Goal: Register for event/course

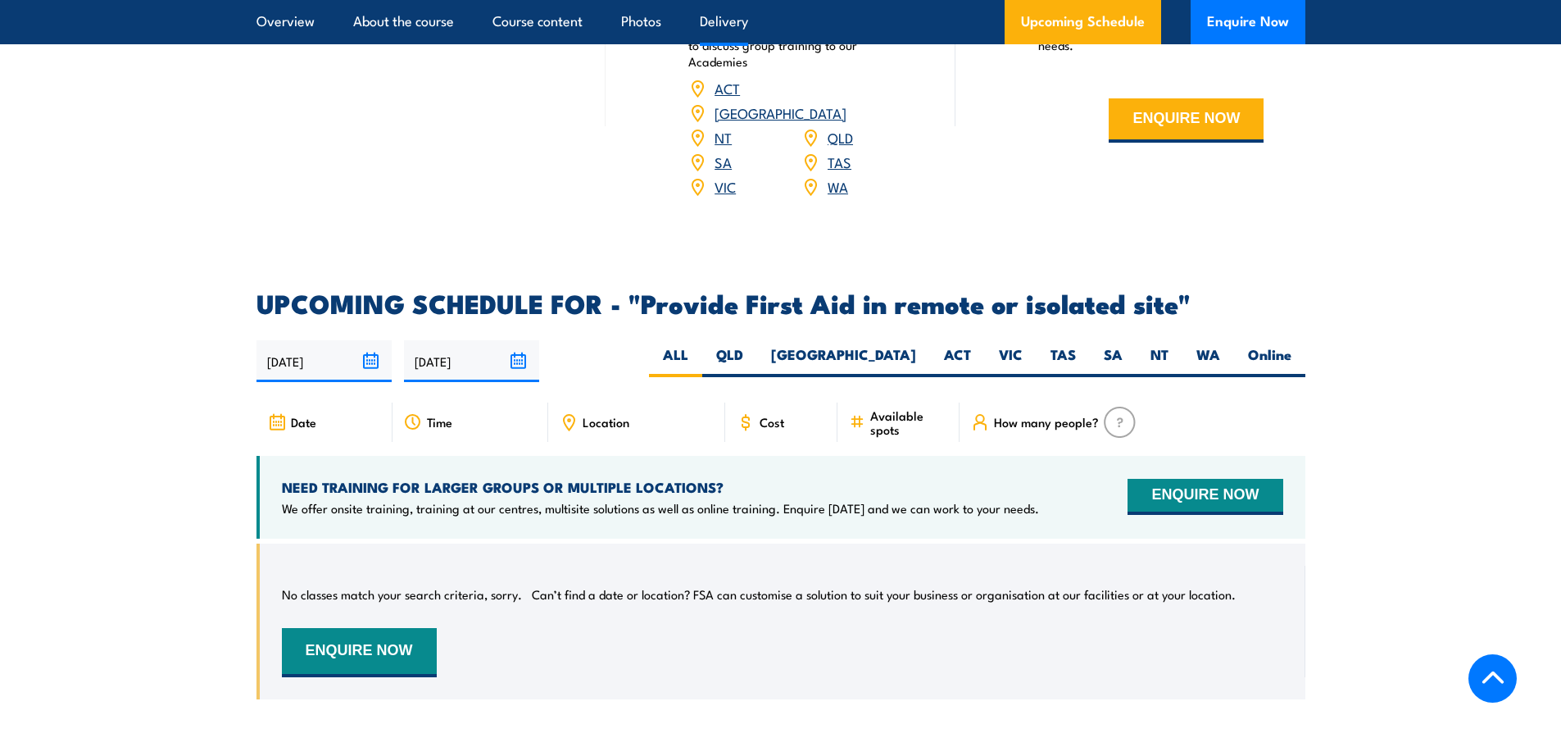
scroll to position [2623, 0]
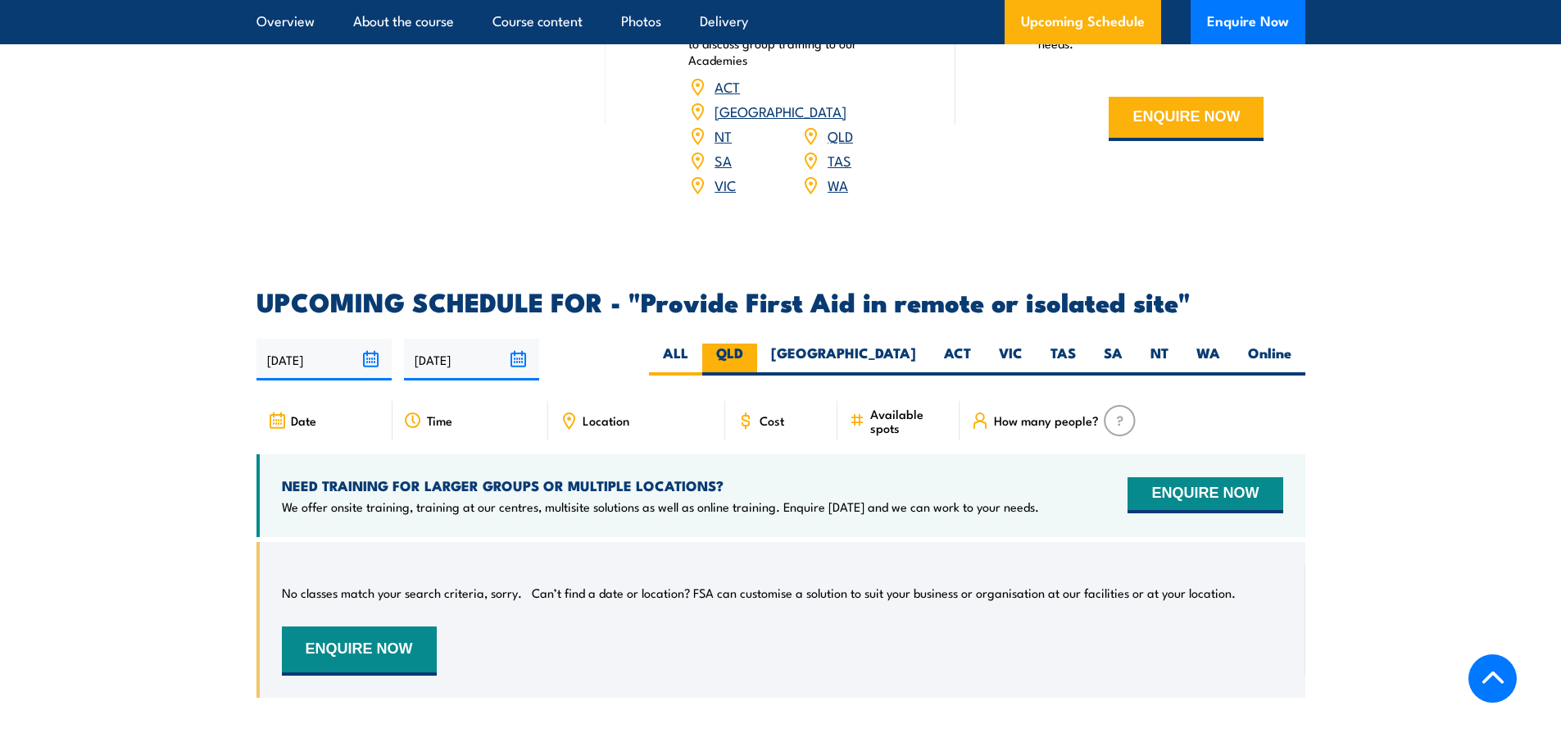
click at [757, 343] on label "QLD" at bounding box center [729, 359] width 55 height 32
click at [754, 343] on input "QLD" at bounding box center [748, 348] width 11 height 11
radio input "true"
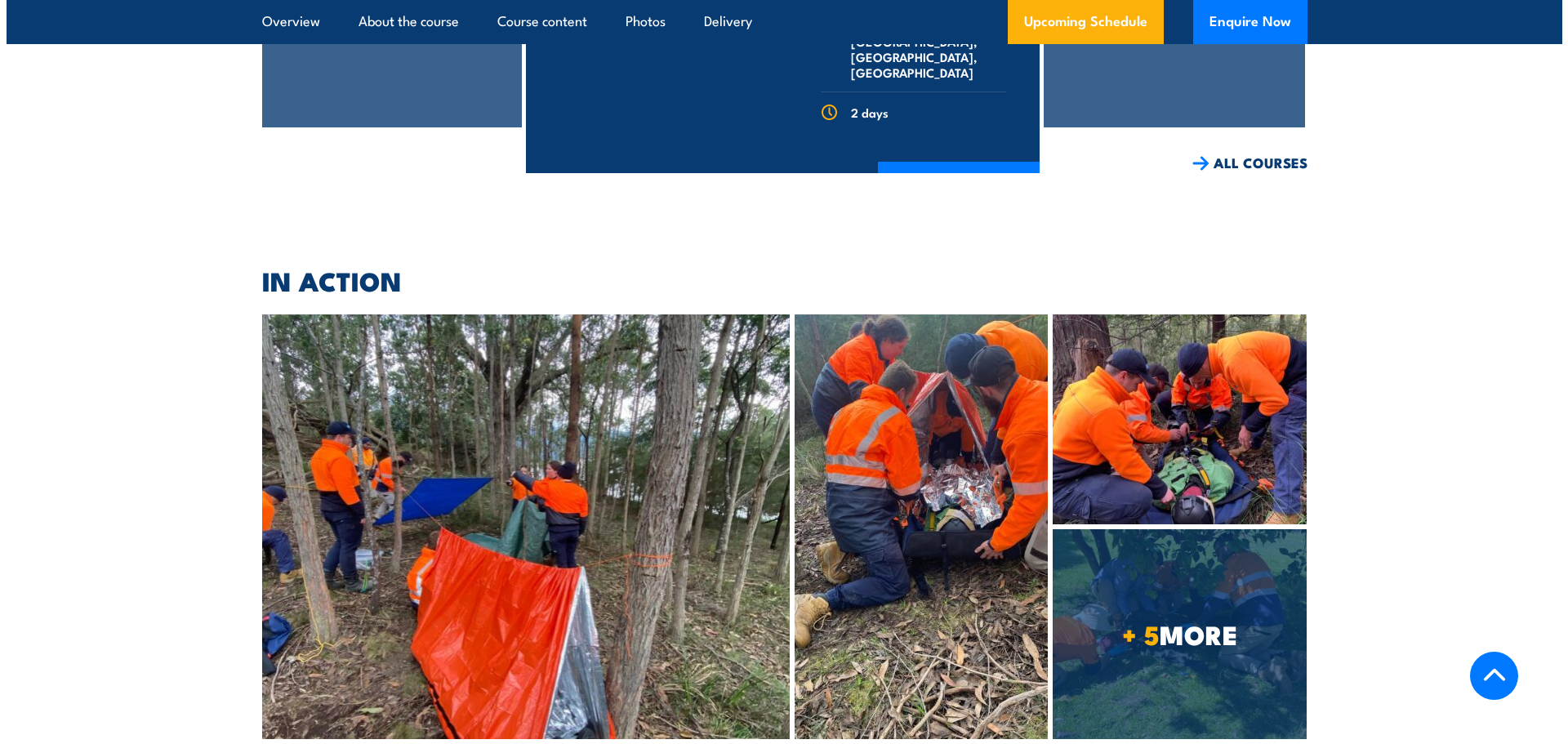
scroll to position [3999, 0]
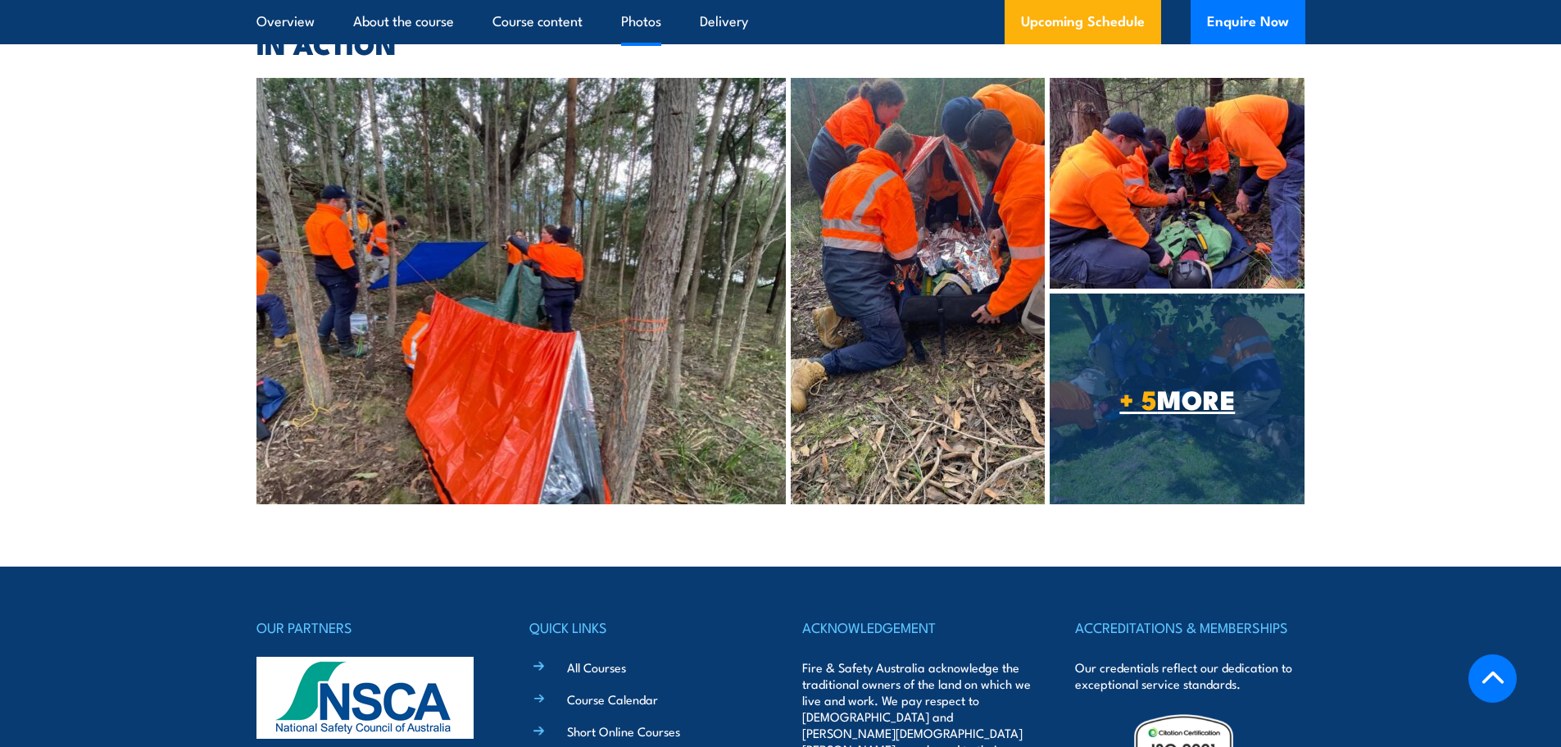
click at [1225, 302] on link "+ 5 MORE" at bounding box center [1177, 398] width 255 height 211
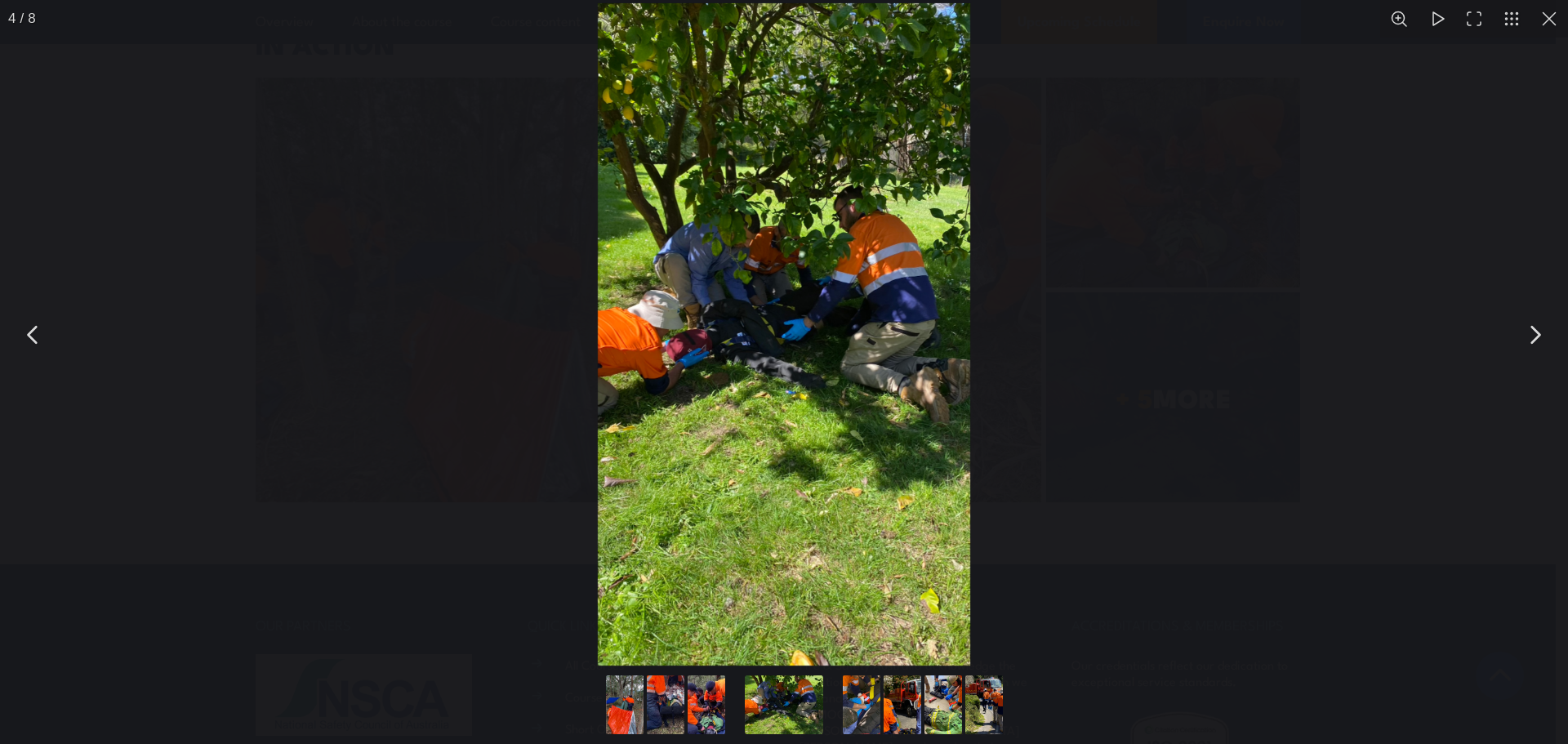
click at [1532, 330] on button "You can close this modal content with the ESC key" at bounding box center [1534, 335] width 41 height 41
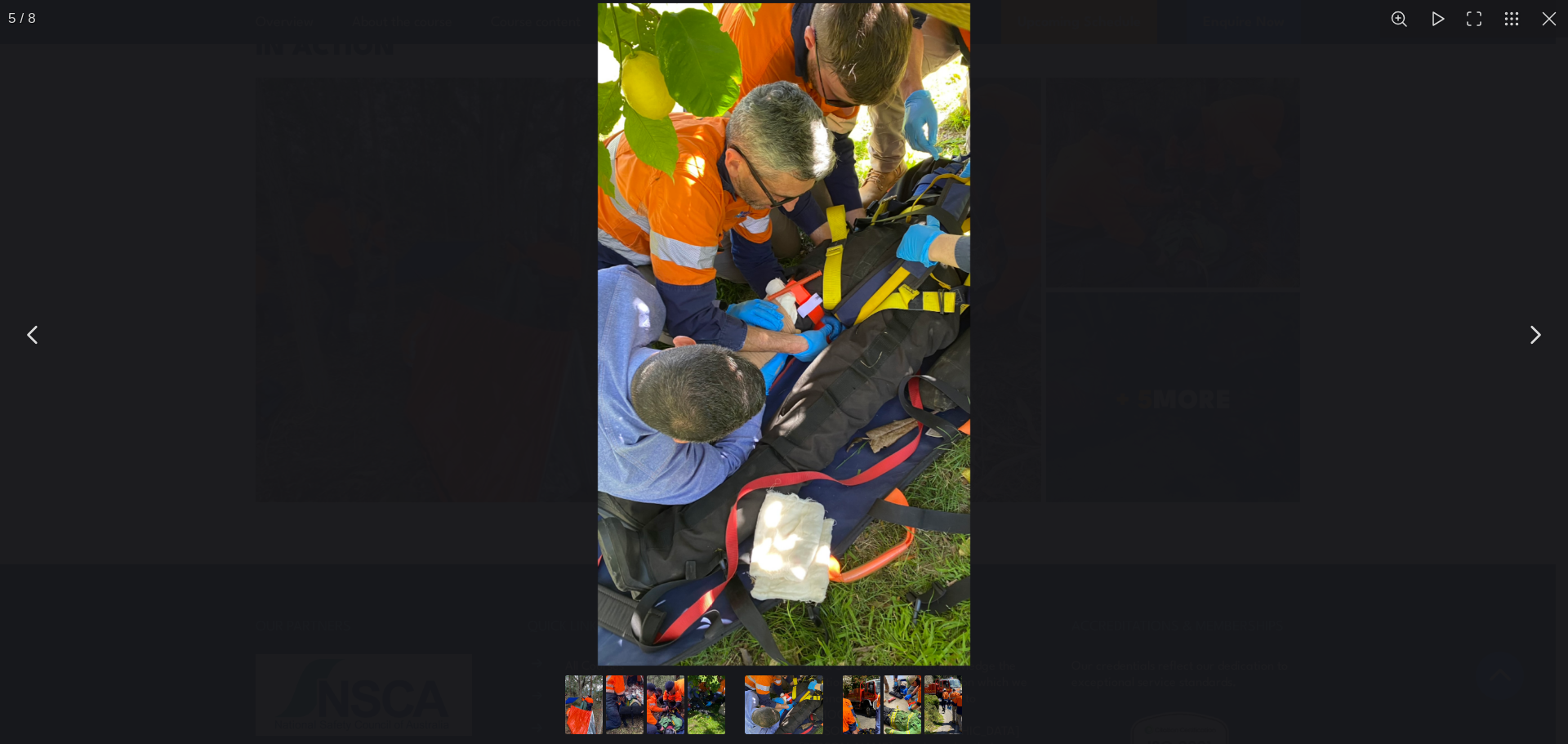
click at [1532, 330] on button "You can close this modal content with the ESC key" at bounding box center [1534, 335] width 41 height 41
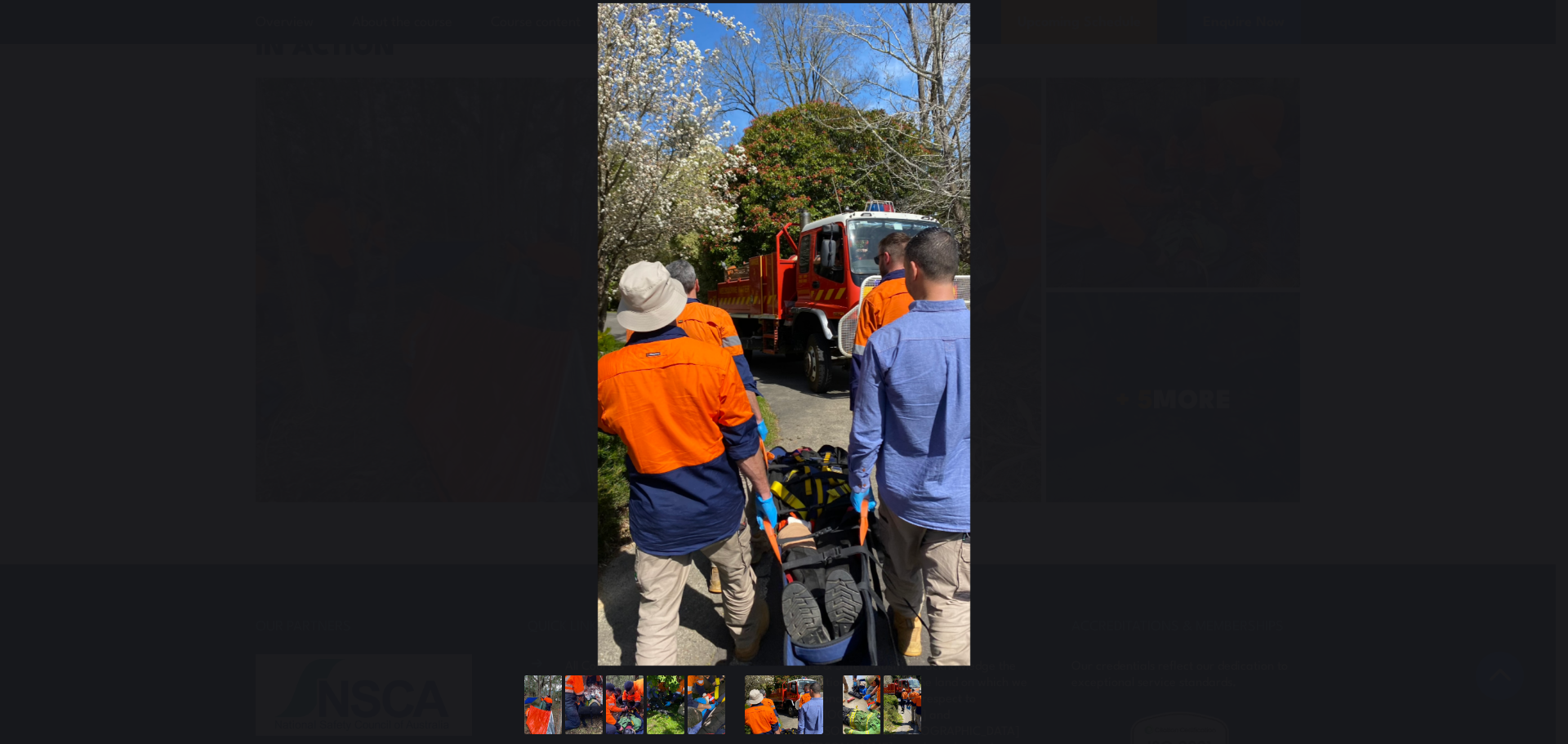
click at [1532, 330] on button "You can close this modal content with the ESC key" at bounding box center [1534, 335] width 41 height 41
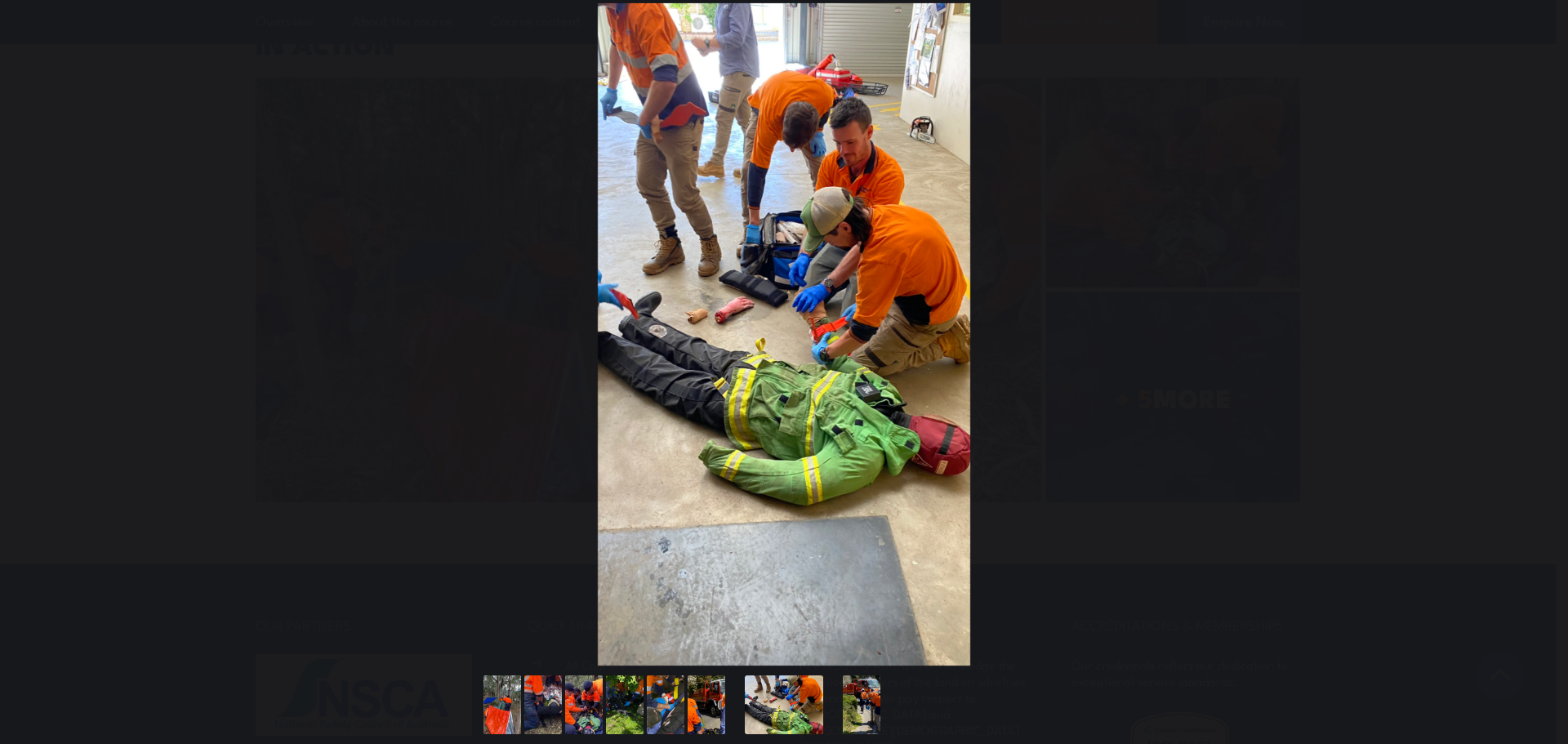
click at [1532, 330] on button "You can close this modal content with the ESC key" at bounding box center [1534, 335] width 41 height 41
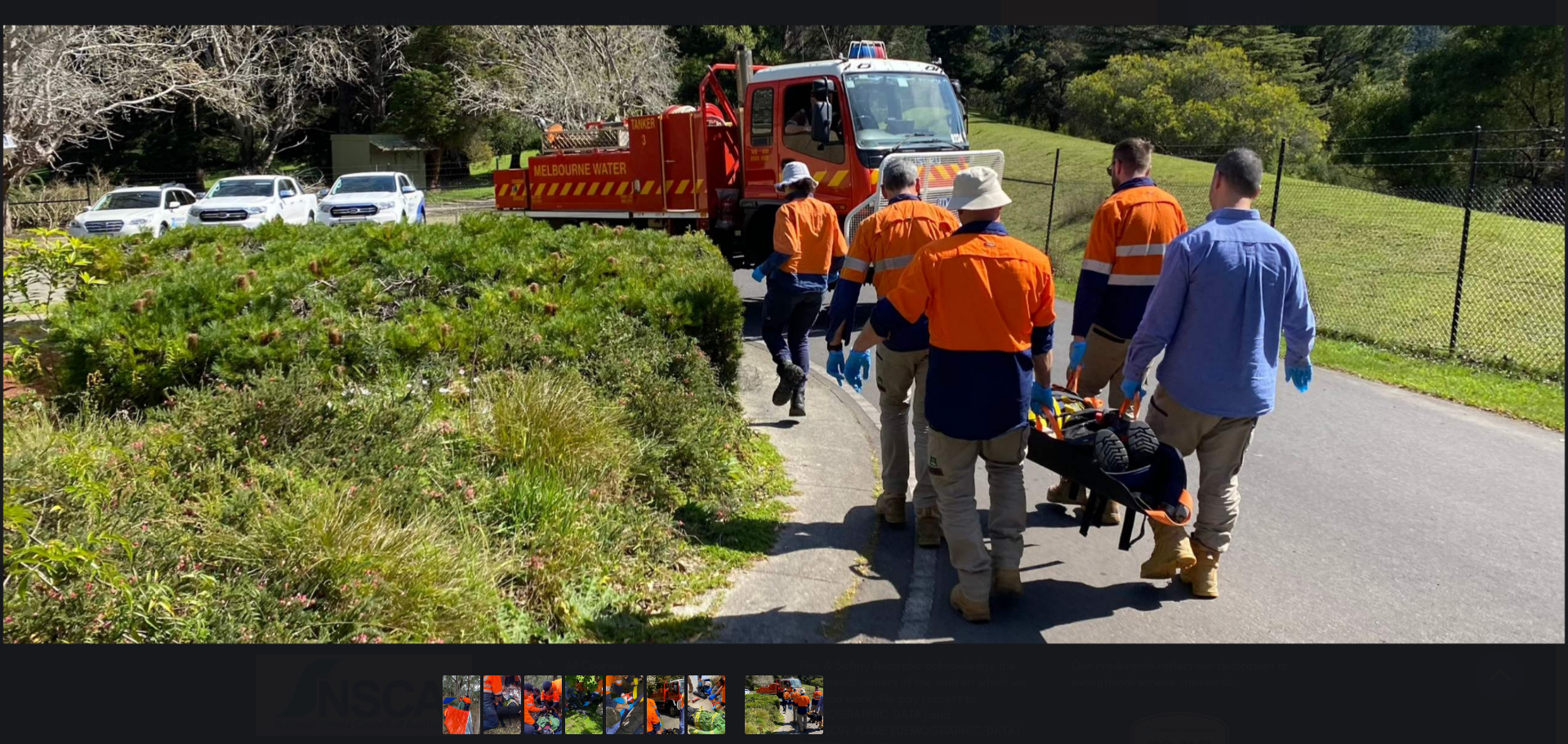
click at [1532, 330] on button "You can close this modal content with the ESC key" at bounding box center [1534, 335] width 41 height 41
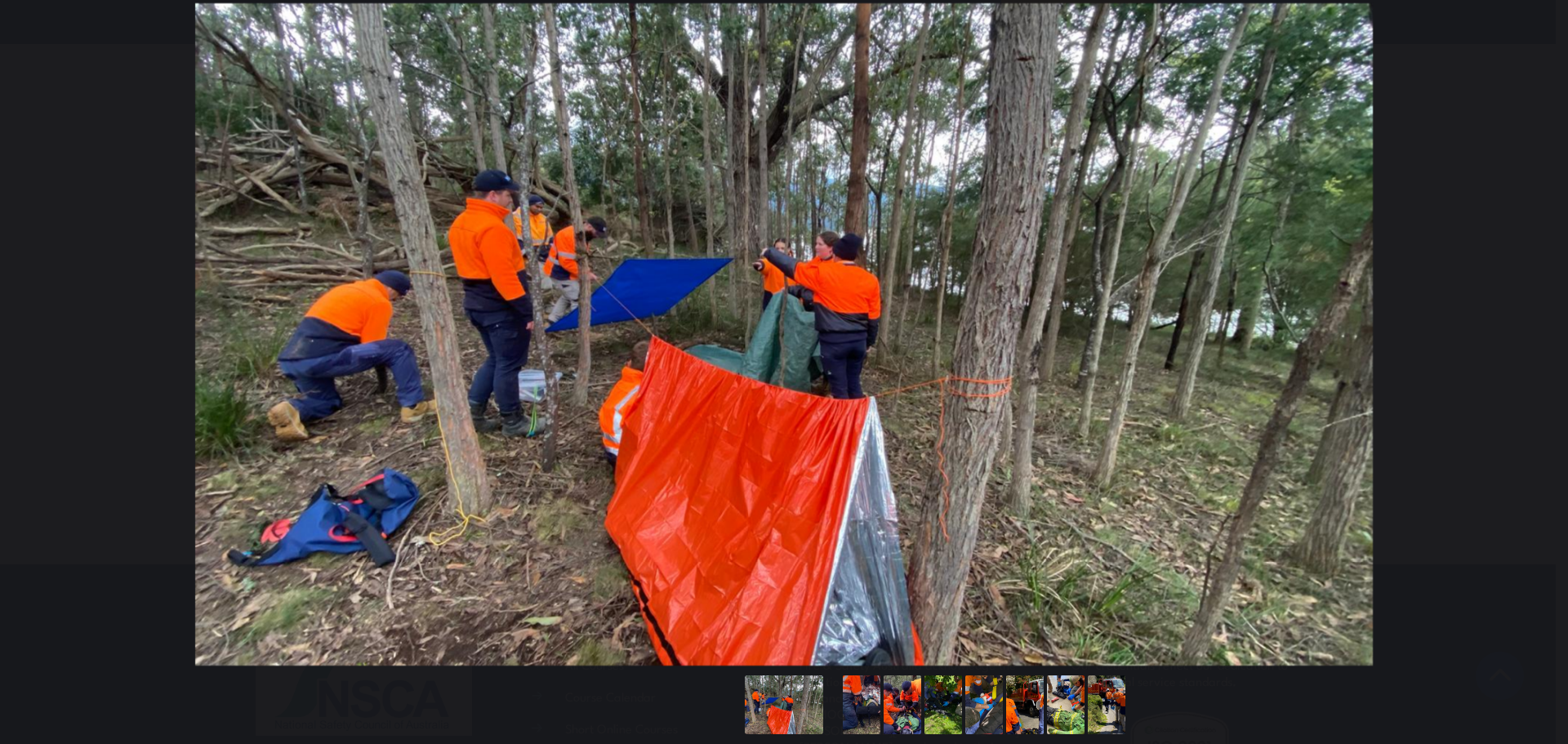
click at [1532, 330] on button "You can close this modal content with the ESC key" at bounding box center [1534, 335] width 41 height 41
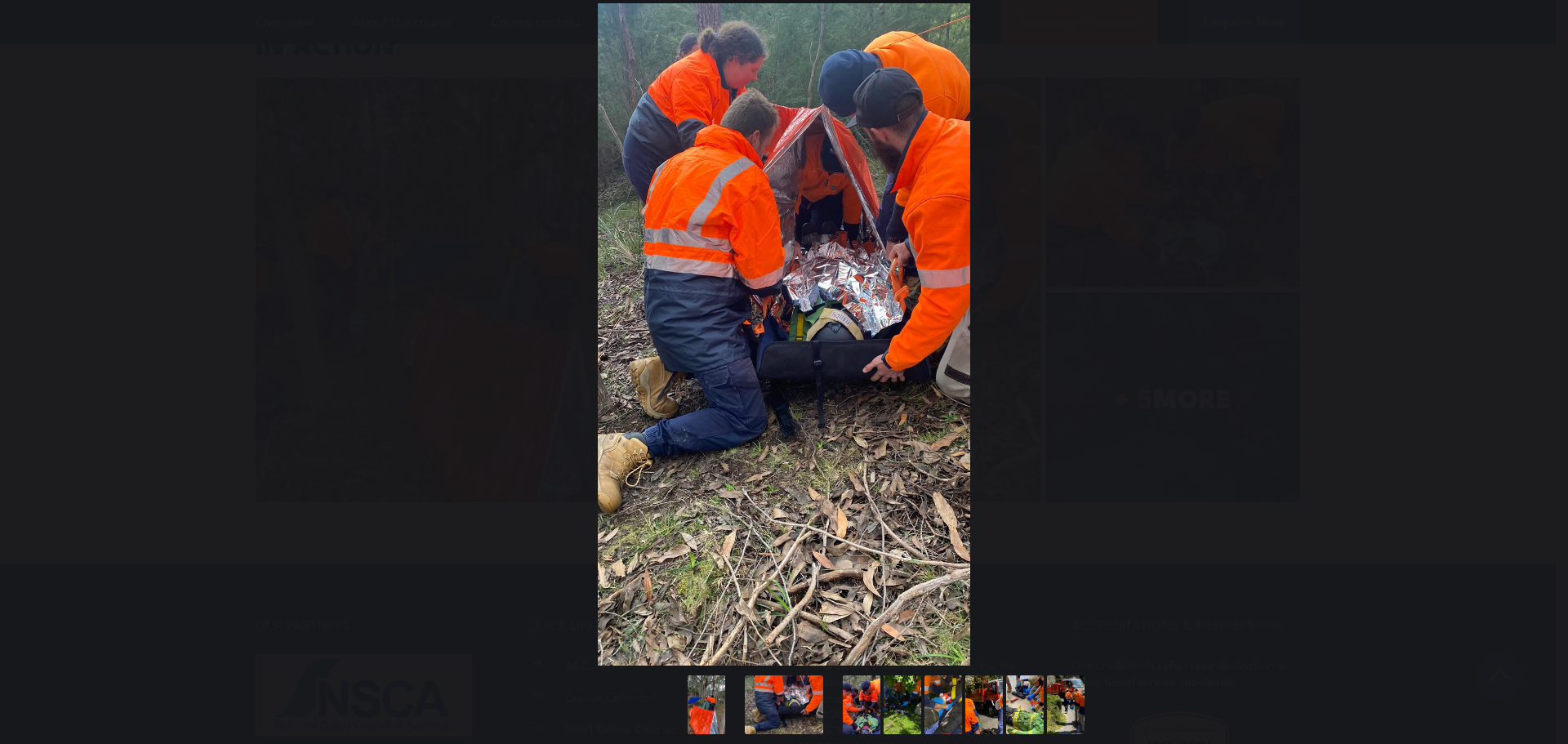
click at [1532, 330] on button "You can close this modal content with the ESC key" at bounding box center [1534, 335] width 41 height 41
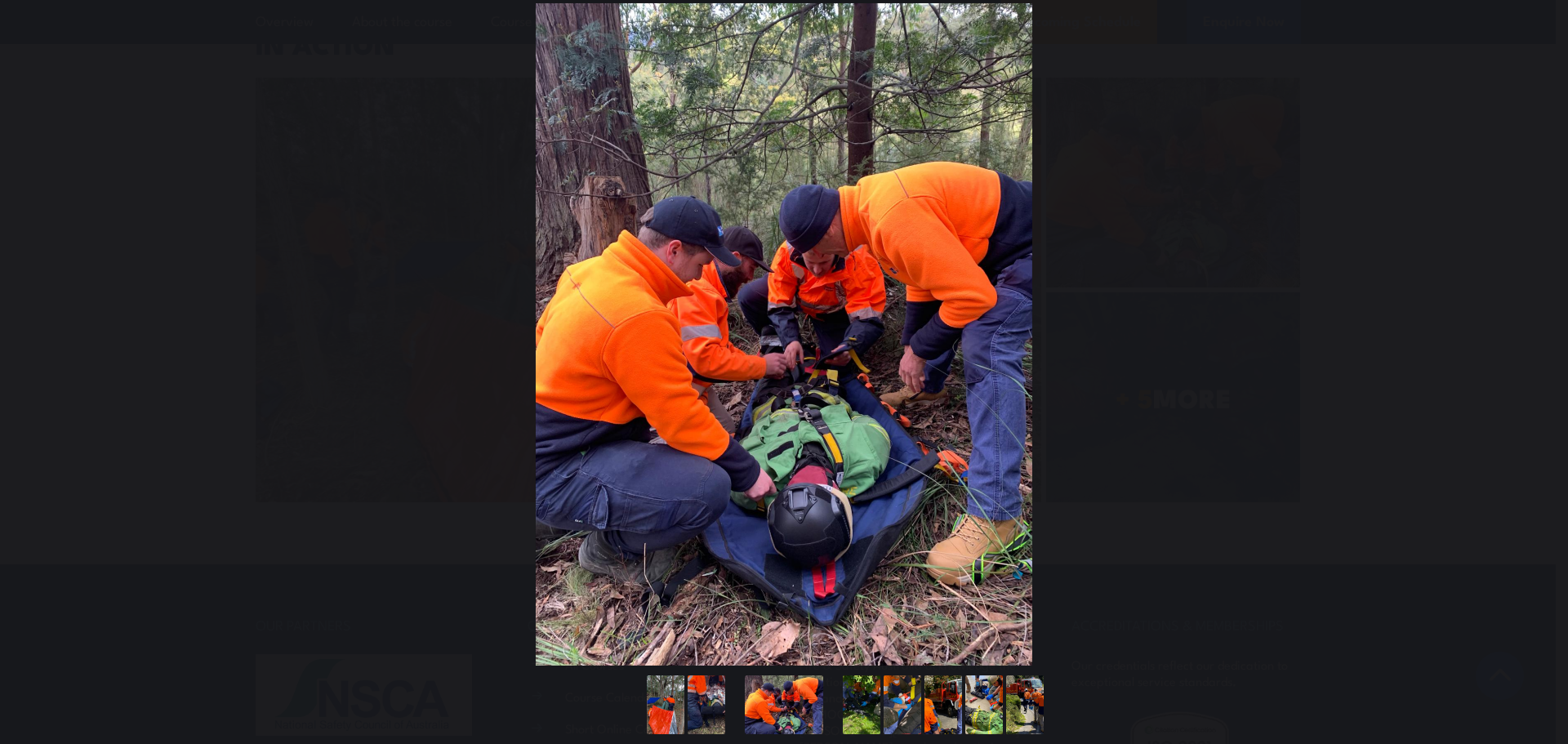
click at [1532, 330] on button "You can close this modal content with the ESC key" at bounding box center [1534, 335] width 41 height 41
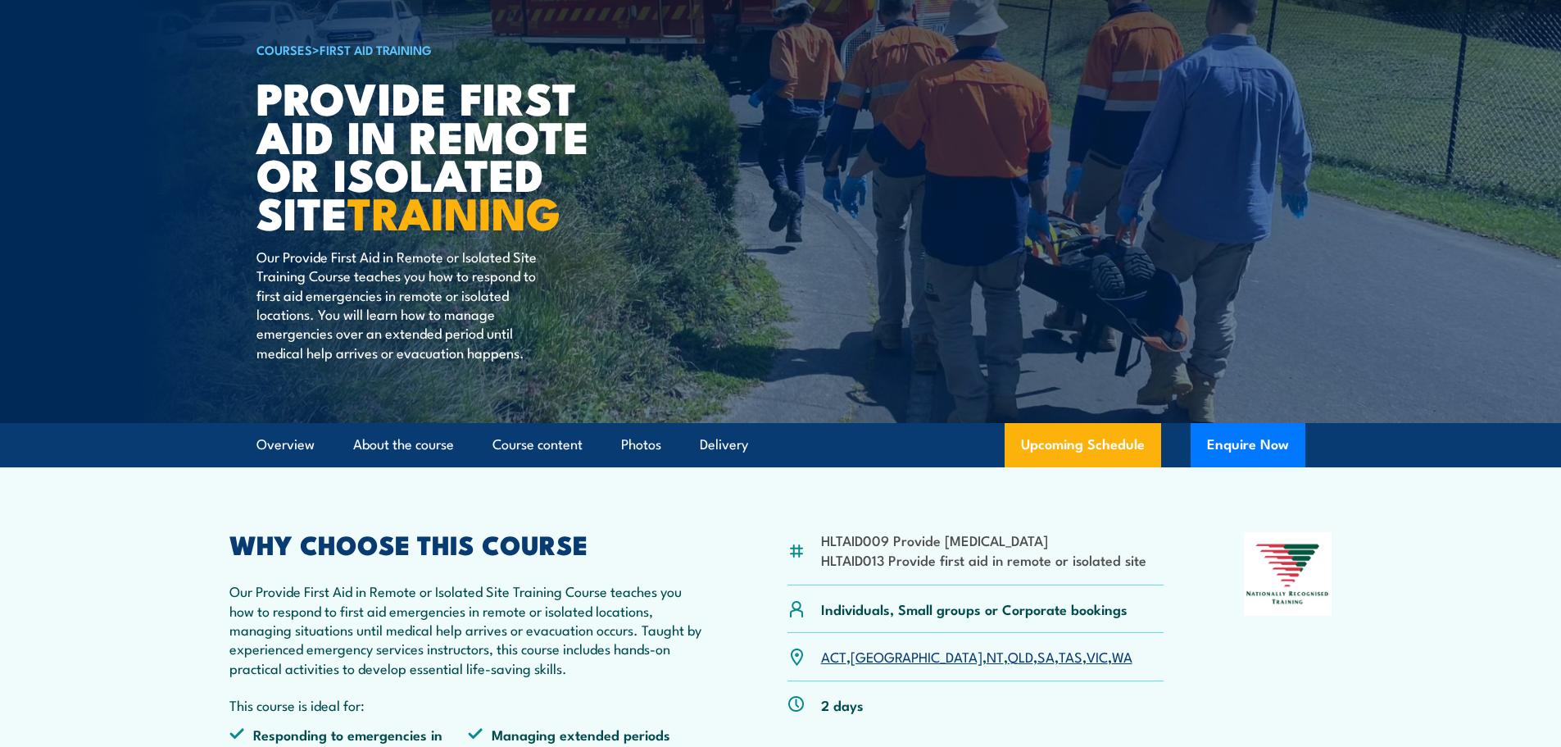
scroll to position [62, 0]
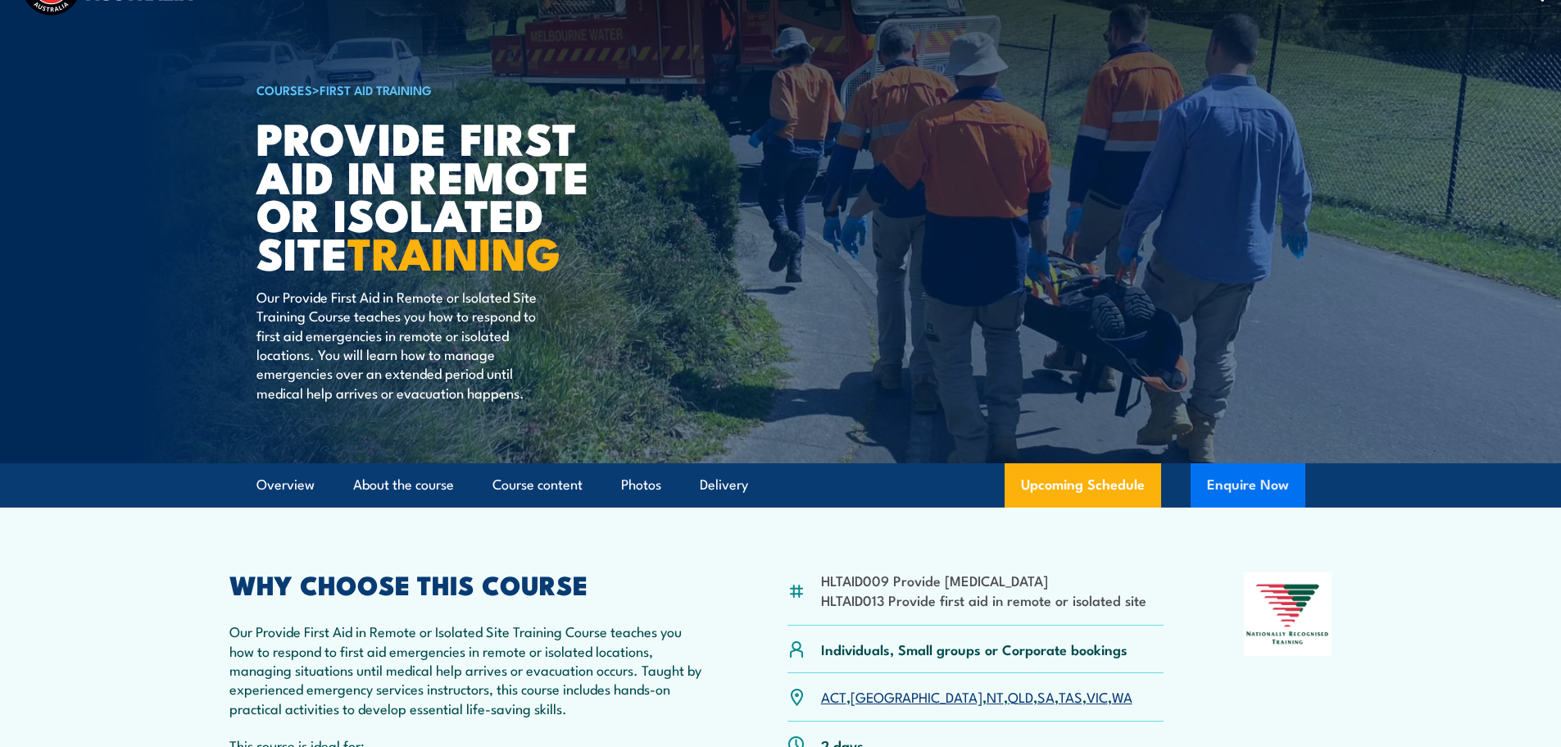
click at [1275, 490] on button "Enquire Now" at bounding box center [1248, 485] width 115 height 44
